Goal: Task Accomplishment & Management: Manage account settings

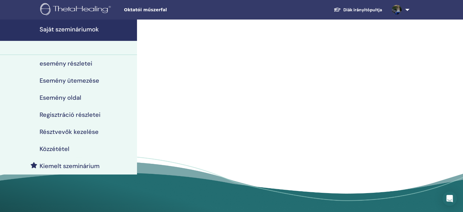
click at [59, 133] on h4 "Résztvevők kezelése" at bounding box center [69, 131] width 59 height 7
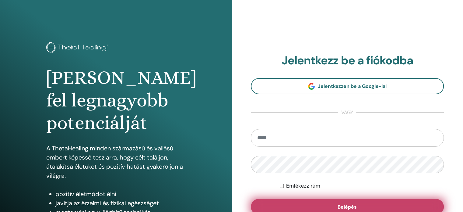
type input "**********"
click at [365, 205] on button "Belépés" at bounding box center [347, 206] width 193 height 16
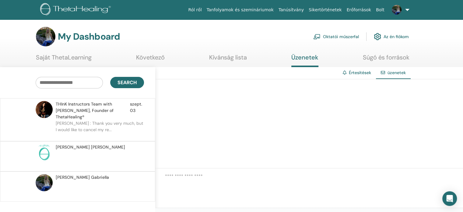
click at [346, 38] on link "Oktatói műszerfal" at bounding box center [336, 36] width 46 height 13
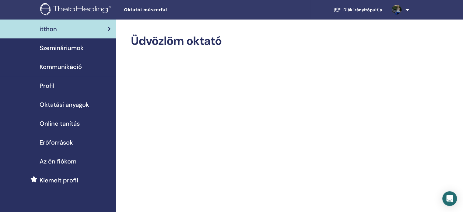
click at [69, 48] on span "Szemináriumok" at bounding box center [62, 47] width 44 height 9
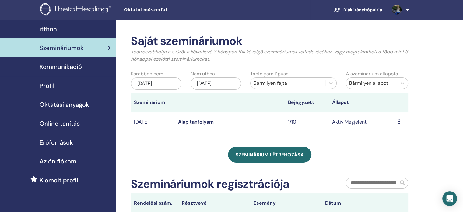
click at [59, 161] on span "Az én fiókom" at bounding box center [58, 160] width 37 height 9
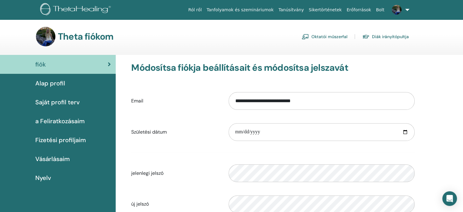
click at [426, 44] on div "Theta fiókom Oktatói műszerfal Diák irányítópultja" at bounding box center [242, 36] width 442 height 19
click at [397, 13] on img at bounding box center [397, 10] width 10 height 10
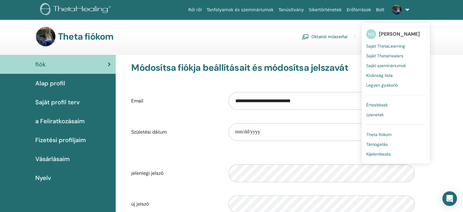
click at [334, 57] on div "**********" at bounding box center [272, 165] width 307 height 221
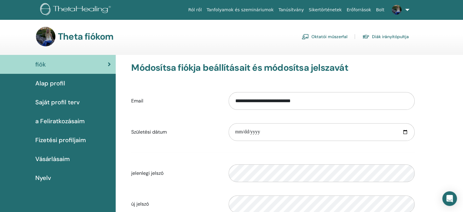
click at [397, 36] on link "Diák irányítópultja" at bounding box center [385, 37] width 47 height 10
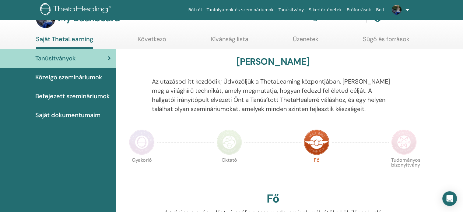
scroll to position [17, 0]
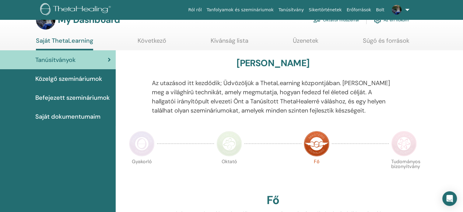
click at [88, 42] on link "Saját ThetaLearning" at bounding box center [64, 43] width 57 height 13
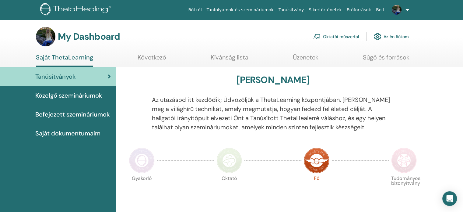
click at [394, 37] on link "Az én fiókom" at bounding box center [391, 36] width 35 height 13
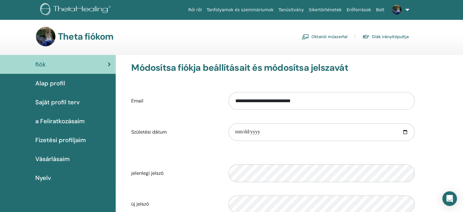
click at [394, 37] on link "Diák irányítópultja" at bounding box center [385, 37] width 47 height 10
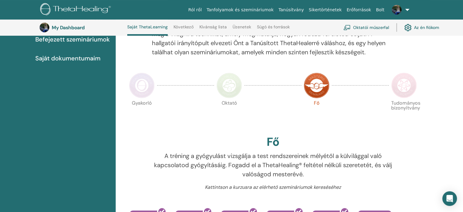
scroll to position [90, 0]
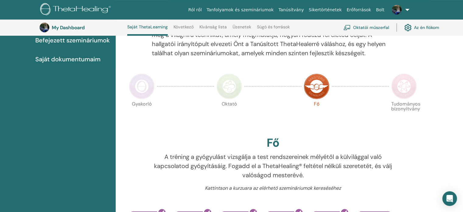
drag, startPoint x: 462, startPoint y: 89, endPoint x: 466, endPoint y: 69, distance: 20.2
click at [463, 69] on html "Ról ről Tanfolyamok és szemináriumok Tanúsítvány Sikertörténetek Erőforrások Bo…" at bounding box center [231, 16] width 463 height 212
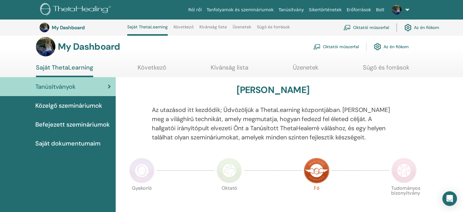
scroll to position [0, 0]
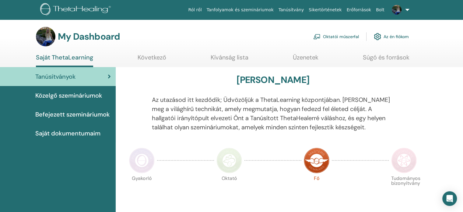
click at [309, 56] on link "Üzenetek" at bounding box center [306, 60] width 26 height 12
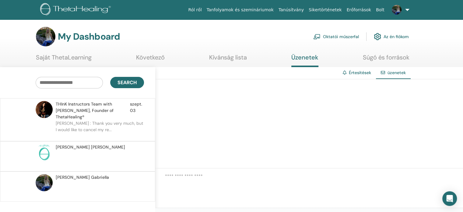
click at [80, 144] on span "[PERSON_NAME] [PERSON_NAME]" at bounding box center [90, 147] width 69 height 6
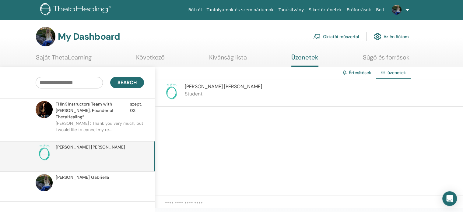
click at [75, 81] on input "text" at bounding box center [69, 83] width 67 height 12
click at [369, 75] on link "Értesítések" at bounding box center [360, 72] width 22 height 5
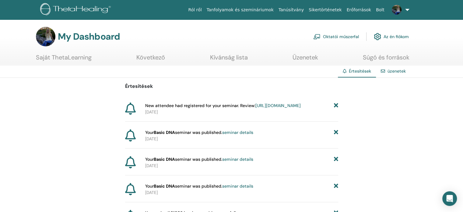
click at [222, 108] on span "New attendee had registered for your seminar. Review: https://member.thetaheali…" at bounding box center [223, 105] width 156 height 6
click at [255, 108] on link "https://member.thetahealing.com/instructor/seminar/375982/attendees" at bounding box center [277, 105] width 45 height 5
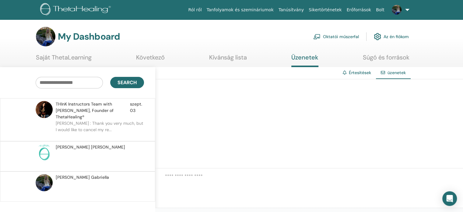
click at [71, 8] on img at bounding box center [76, 10] width 73 height 14
